Goal: Communication & Community: Answer question/provide support

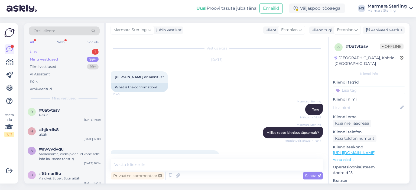
scroll to position [160, 0]
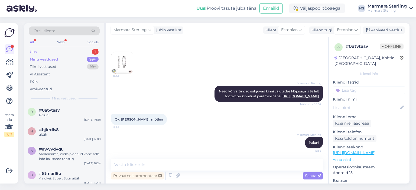
click at [89, 52] on div "Uus 1" at bounding box center [64, 52] width 71 height 8
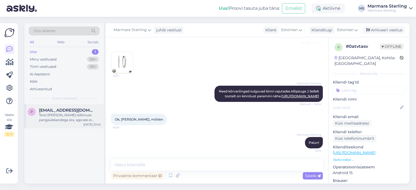
click at [73, 117] on div "Tere! [PERSON_NAME] tellimuse pangaülekandega ära, aga see ei kajastu kuskil" at bounding box center [70, 118] width 62 height 10
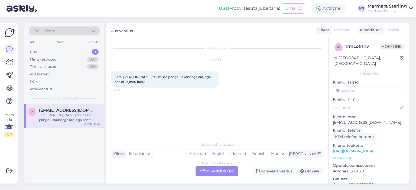
scroll to position [0, 0]
click at [233, 174] on div "Estonian to English Võta vestlus üle" at bounding box center [217, 172] width 43 height 10
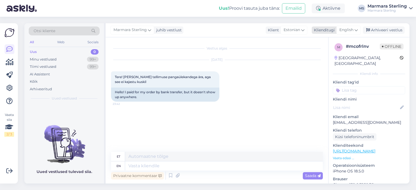
click at [354, 26] on div "English" at bounding box center [348, 30] width 24 height 9
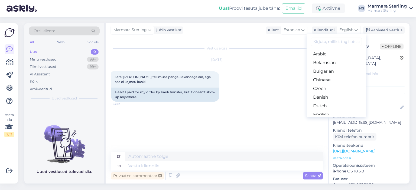
click at [339, 119] on link "Estonian" at bounding box center [337, 123] width 60 height 9
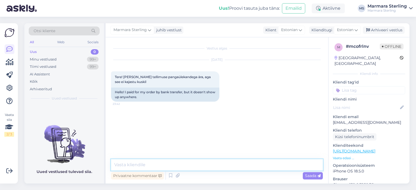
click at [161, 167] on textarea at bounding box center [217, 165] width 212 height 11
type textarea "Tere!"
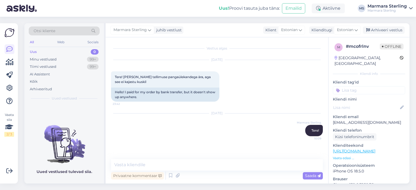
click at [83, 55] on div "Uus 0" at bounding box center [64, 52] width 71 height 8
click at [83, 56] on div "Minu vestlused 99+" at bounding box center [64, 60] width 71 height 8
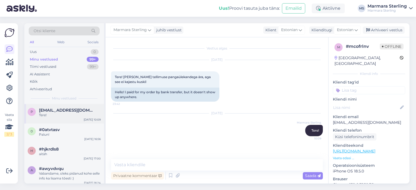
click at [86, 121] on div "[DATE] 10:09" at bounding box center [92, 120] width 17 height 4
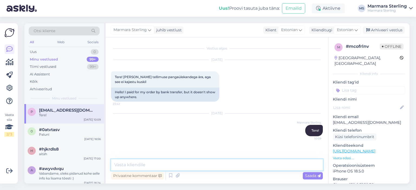
click at [165, 167] on textarea at bounding box center [217, 165] width 212 height 11
type textarea "Kohe vaatame üle"
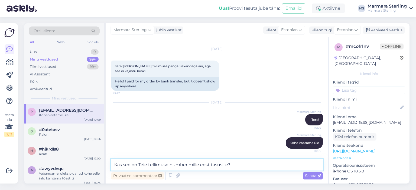
paste textarea "2000027594"
type textarea "Kas see on Teie tellimuse number mille eest tasusite? 2000027594"
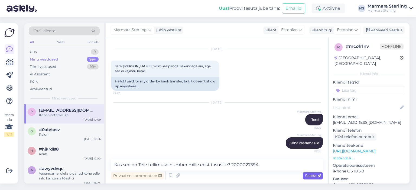
click at [308, 179] on div "Saada" at bounding box center [313, 176] width 20 height 7
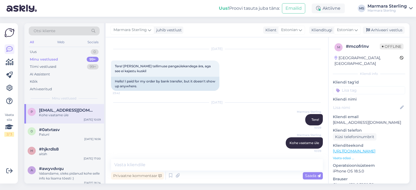
scroll to position [39, 0]
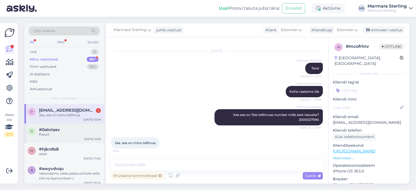
click at [83, 141] on div "0 #0atvtasv Palun! [DATE] 16:56" at bounding box center [64, 134] width 80 height 20
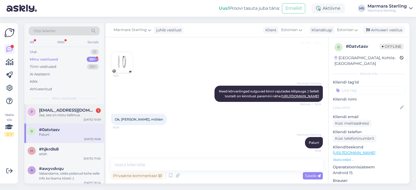
click at [79, 122] on div "p [EMAIL_ADDRESS][DOMAIN_NAME] 1 Jaa, see on minu tellimus [DATE] 10:09" at bounding box center [64, 114] width 80 height 20
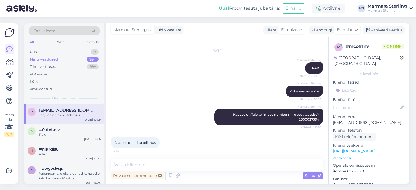
scroll to position [62, 0]
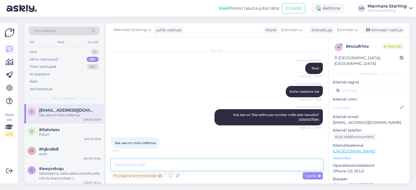
click at [165, 169] on textarea at bounding box center [217, 165] width 212 height 11
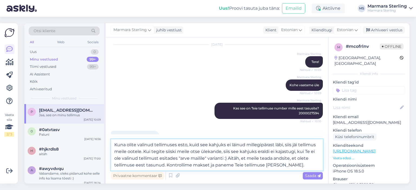
scroll to position [82, 0]
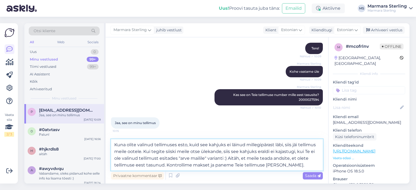
click at [200, 149] on textarea "Kuna olite valinud tellimuses esto, kuid see kahjuks ei läinud millegipärast lä…" at bounding box center [217, 155] width 212 height 31
click at [200, 145] on textarea "Kuna olite valinud tellimuses esto, kuid see kahjuks ei läinud millegipärast lä…" at bounding box center [217, 155] width 212 height 31
click at [282, 170] on textarea "Kuna olite valinud tellimuses esto ja see kahjuks ei läinud millegipärast läbi,…" at bounding box center [217, 155] width 212 height 31
type textarea "Kuna olite valinud tellimuses esto ja see kahjuks ei läinud millegipärast läbi,…"
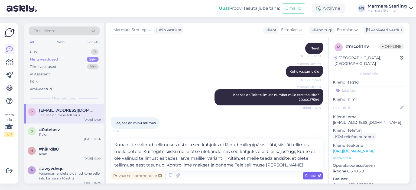
click at [311, 177] on span "Saada" at bounding box center [313, 176] width 16 height 5
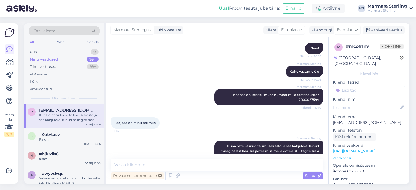
scroll to position [110, 0]
